Goal: Task Accomplishment & Management: Manage account settings

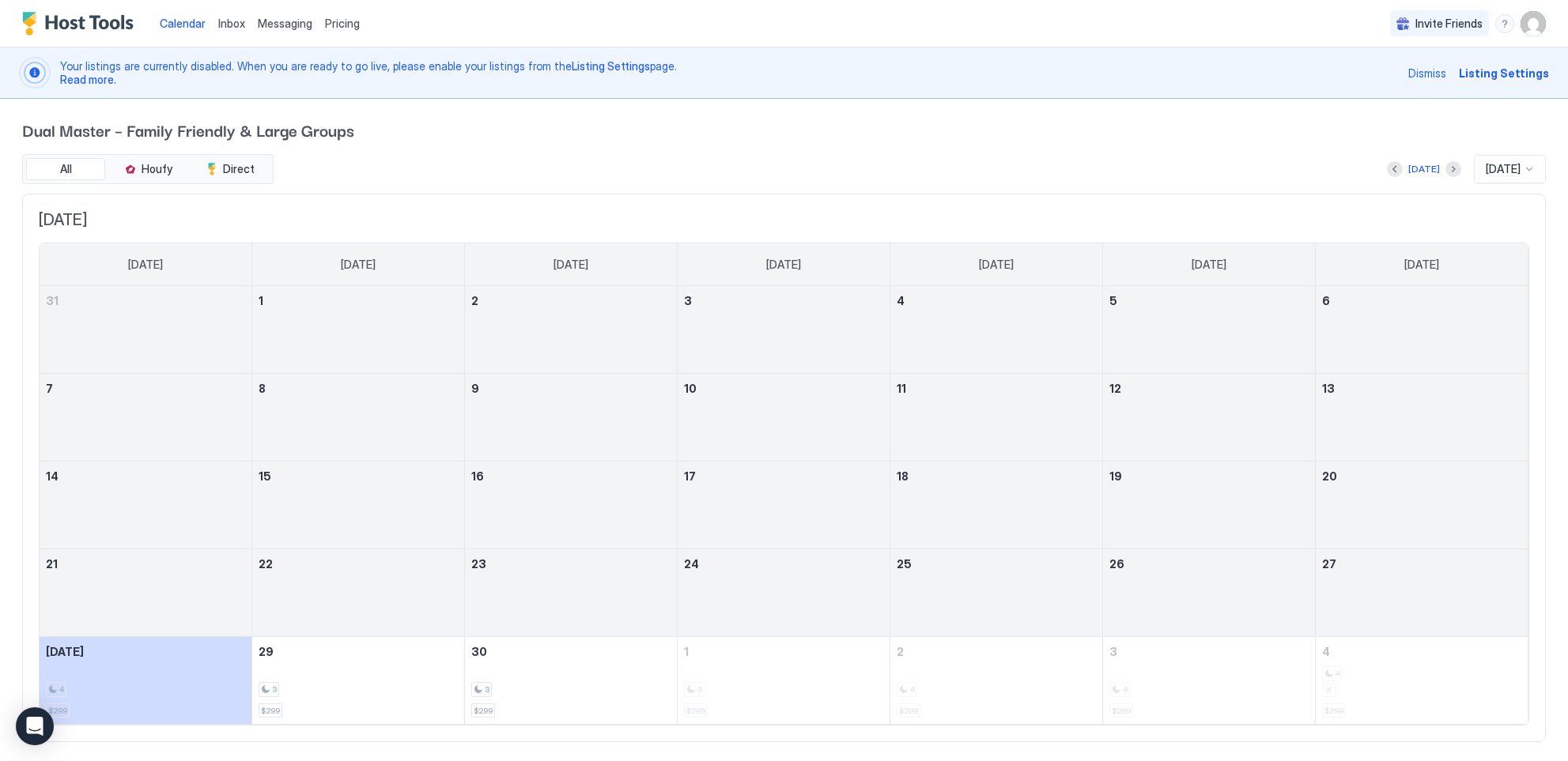
click at [281, 28] on span "Messaging" at bounding box center [285, 23] width 54 height 13
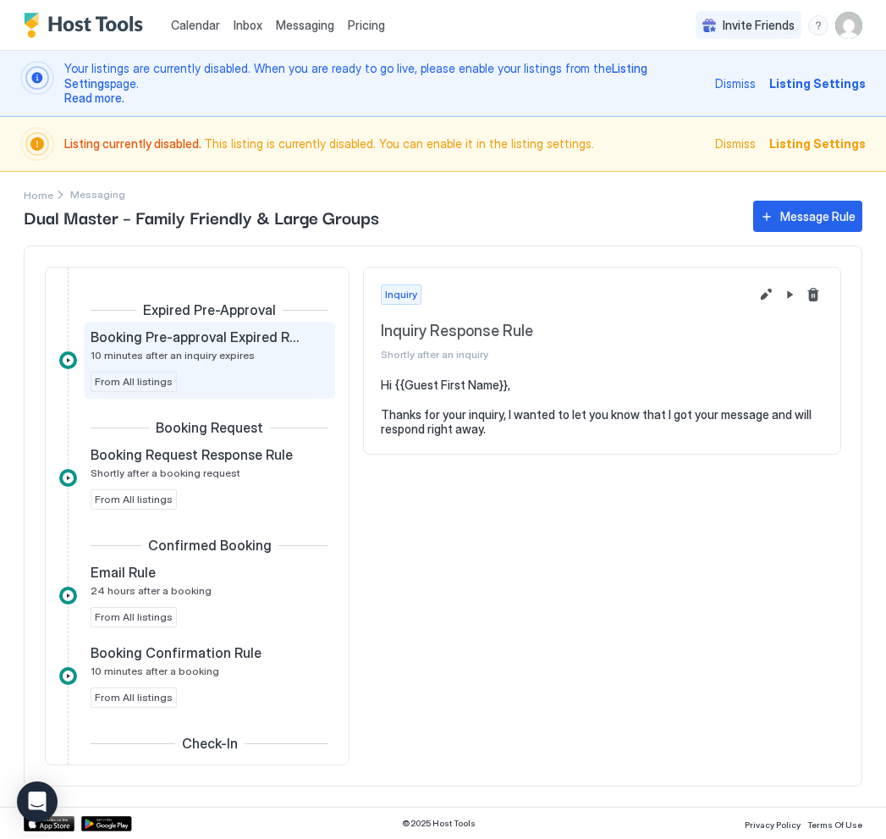
scroll to position [115, 0]
click at [228, 369] on div "Booking Pre-approval Expired Rule 10 minutes after an inquiry expires From All …" at bounding box center [210, 359] width 238 height 63
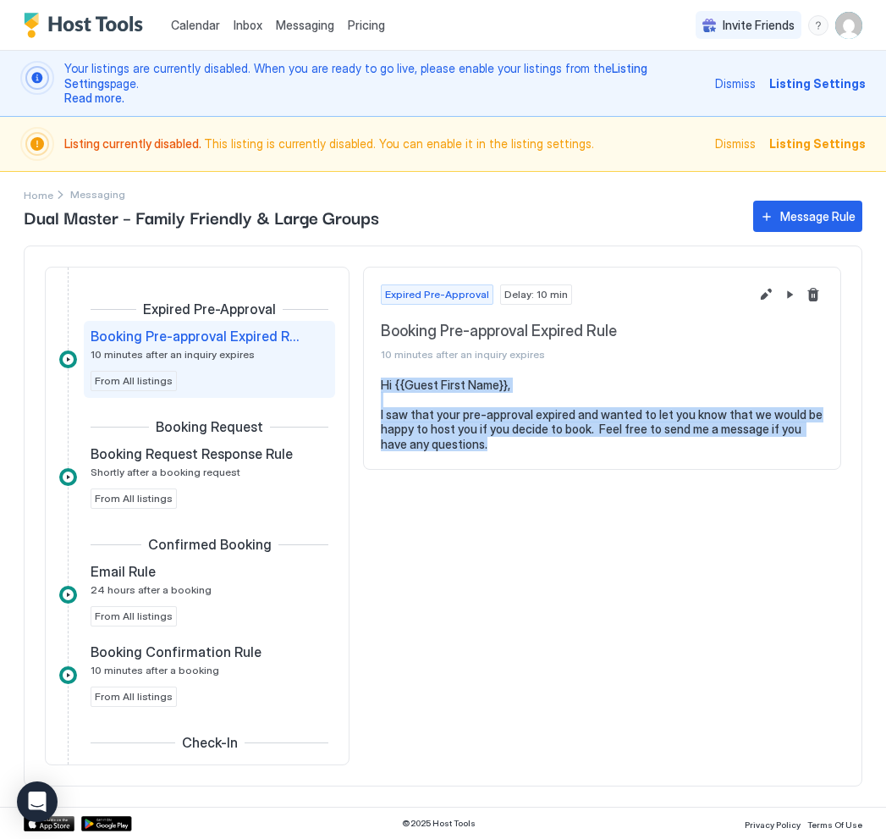
drag, startPoint x: 464, startPoint y: 439, endPoint x: 378, endPoint y: 374, distance: 108.2
click at [378, 378] on section "Hi {{Guest First Name}}, I saw that your pre-approval expired and wanted to let…" at bounding box center [602, 423] width 477 height 91
copy pre "Hi {{Guest First Name}}, I saw that your pre-approval expired and wanted to let…"
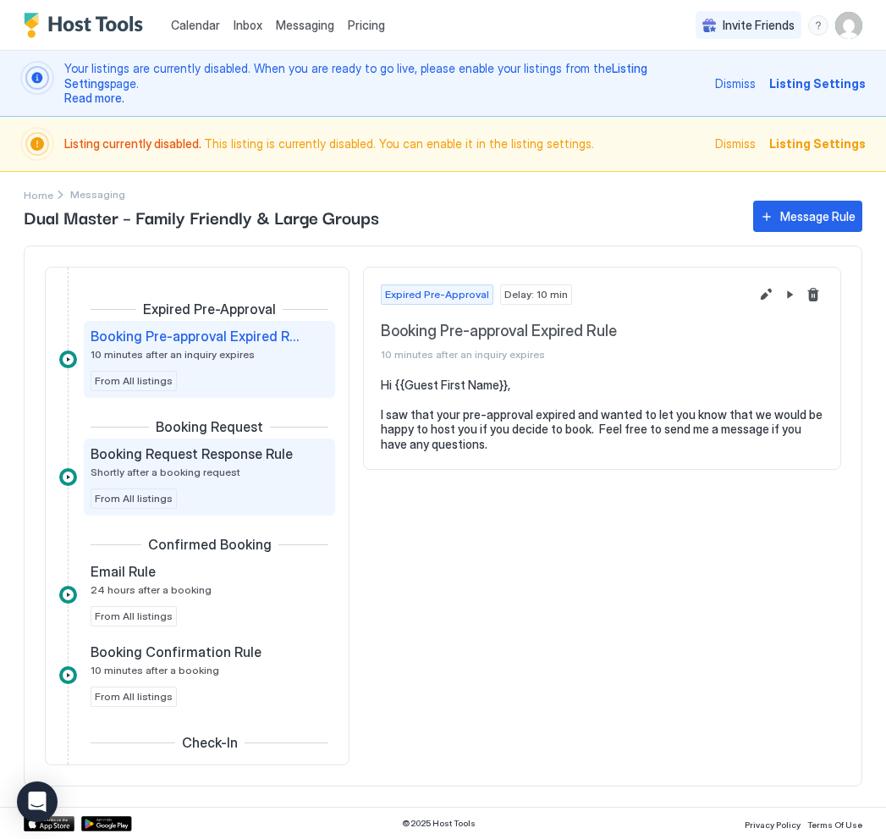
click at [230, 477] on div "Booking Request Response Rule Shortly after a booking request From All listings" at bounding box center [210, 476] width 238 height 63
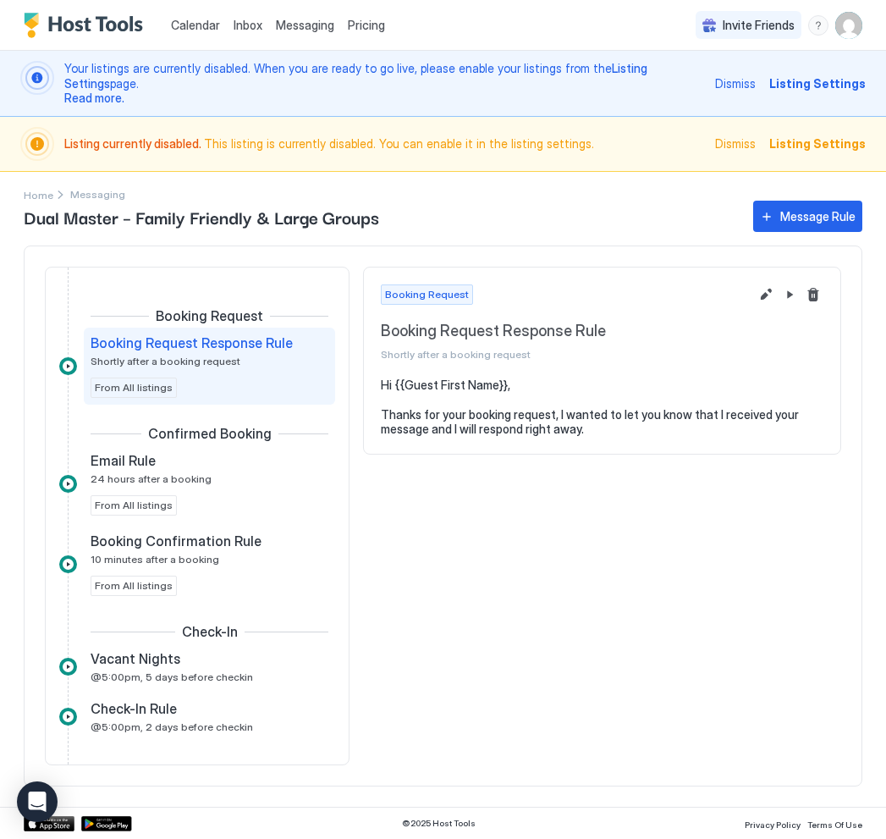
scroll to position [233, 0]
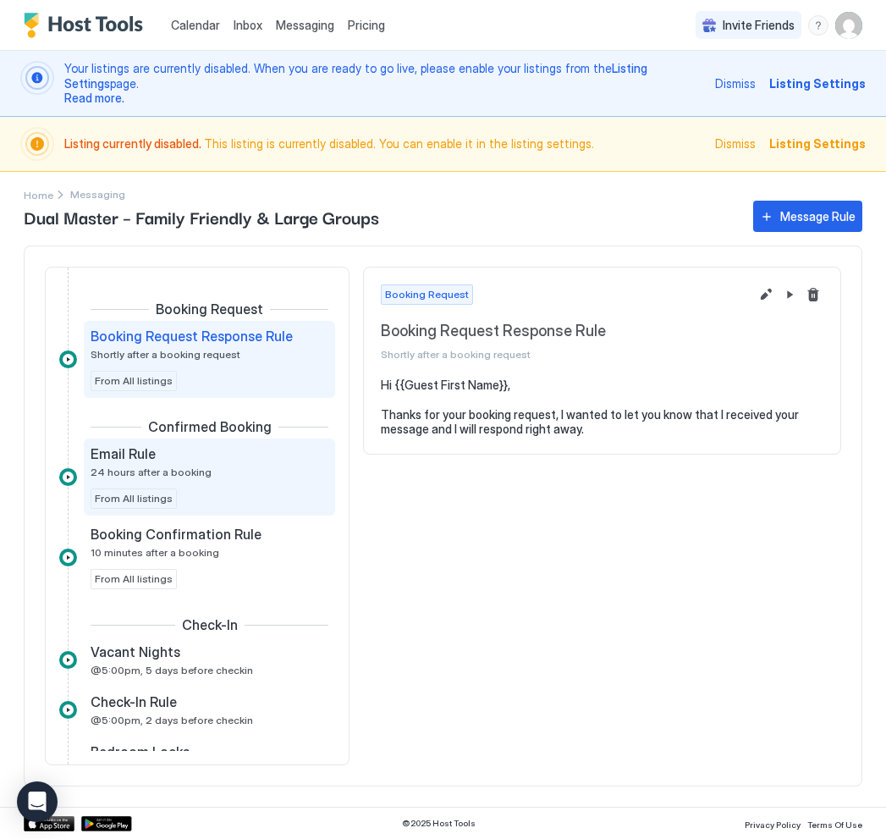
click at [233, 466] on div "Email Rule 24 hours after a booking" at bounding box center [198, 461] width 214 height 33
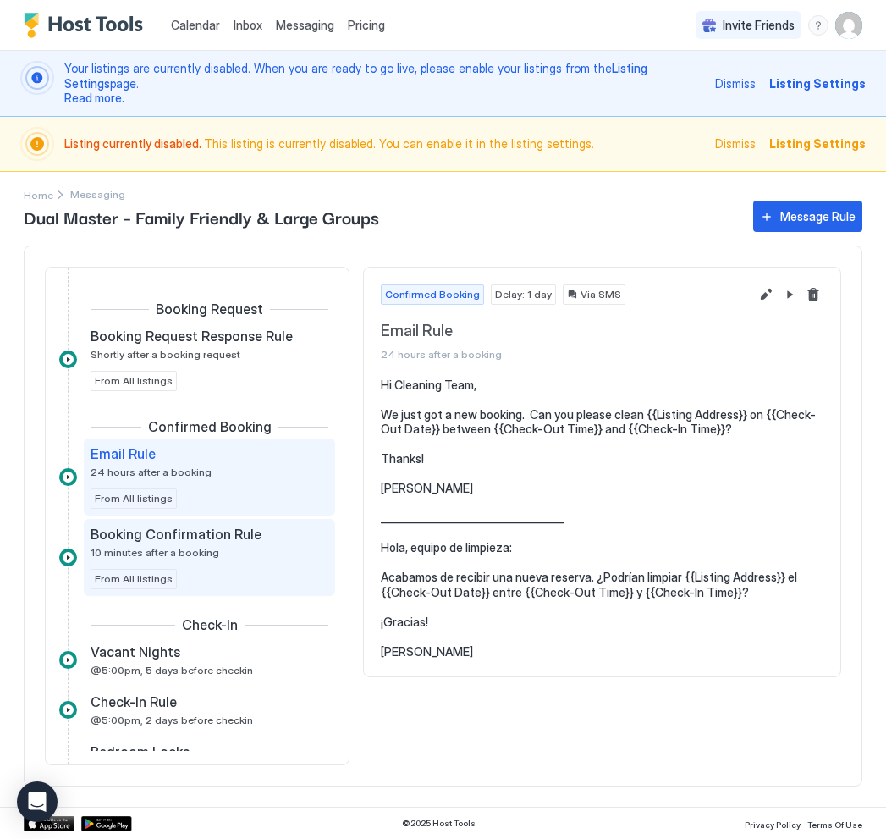
click at [190, 555] on div "Booking Confirmation Rule 10 minutes after a booking From All listings" at bounding box center [210, 557] width 238 height 63
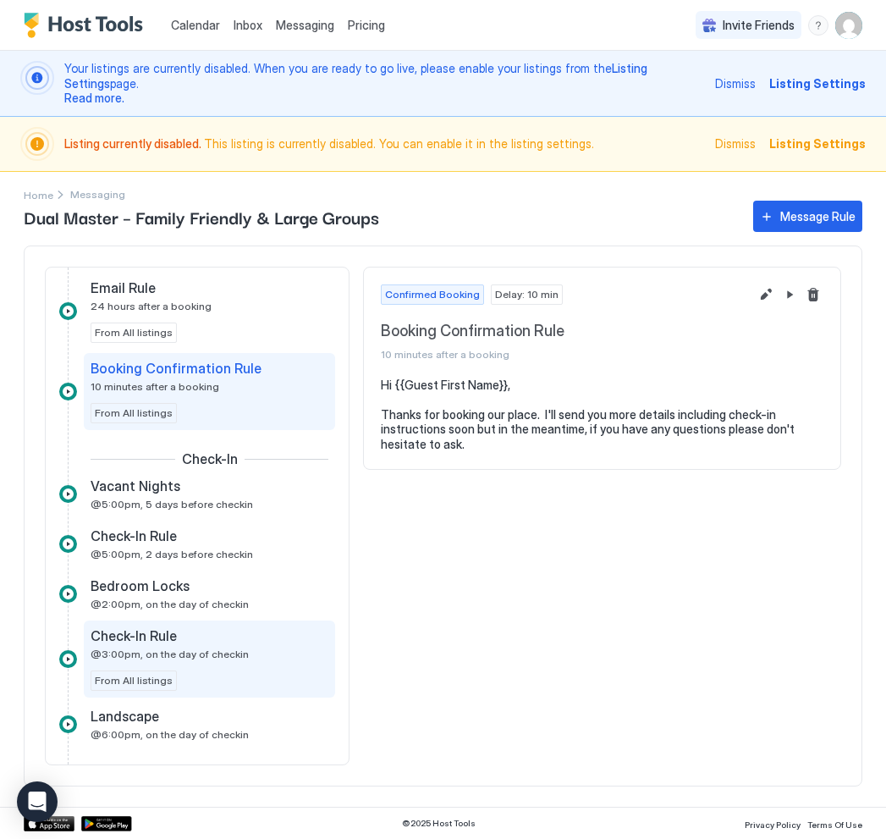
scroll to position [424, 0]
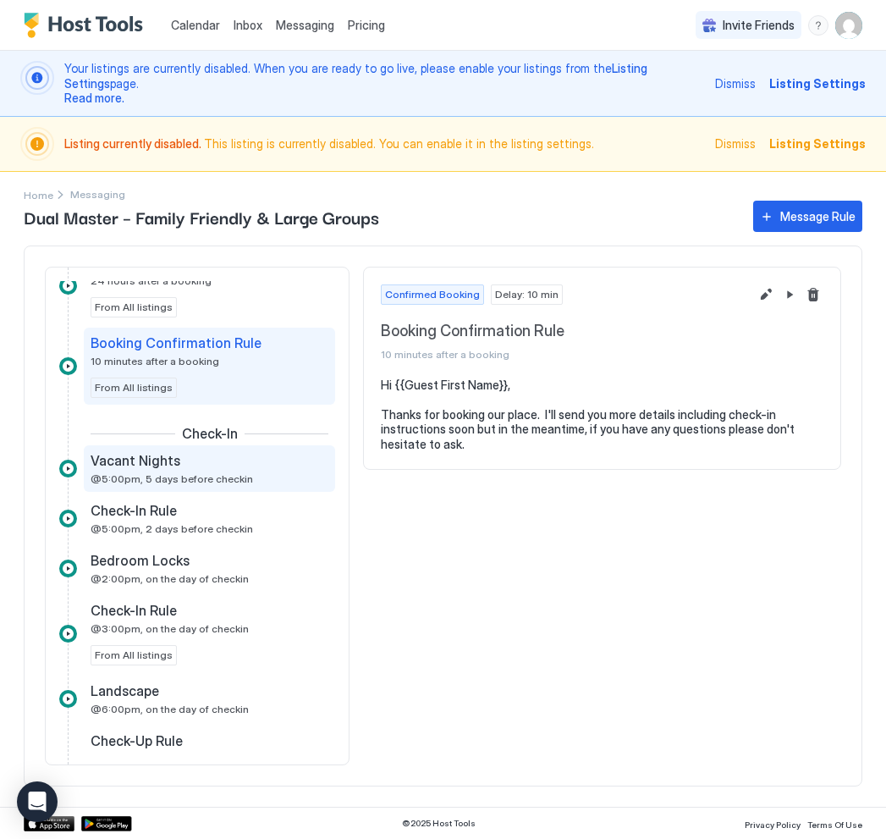
click at [205, 472] on span "@5:00pm, 5 days before checkin" at bounding box center [172, 478] width 163 height 13
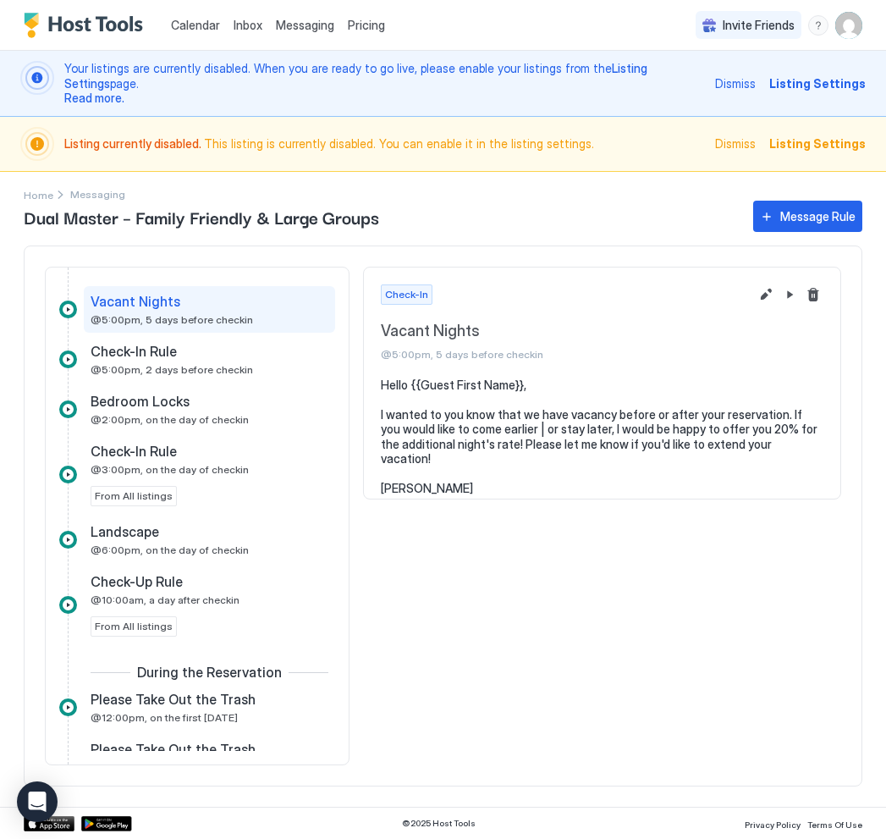
scroll to position [582, 0]
